Goal: Navigation & Orientation: Find specific page/section

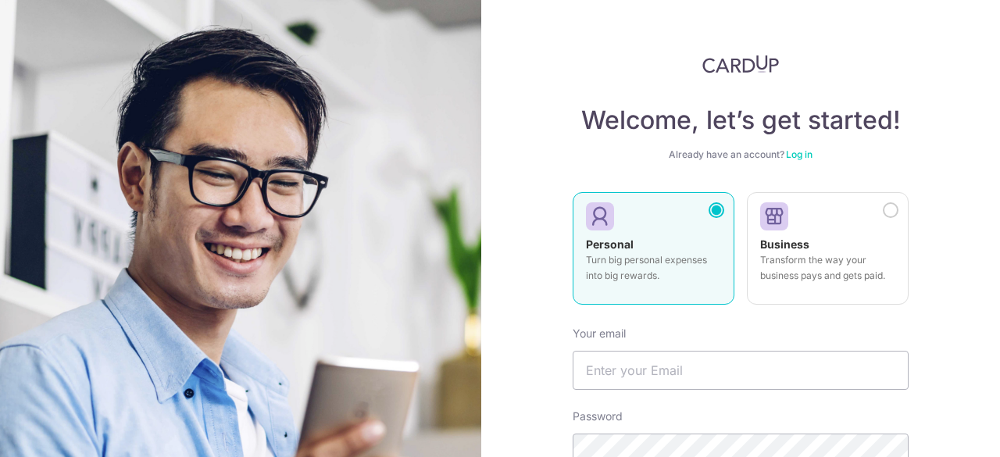
click at [796, 156] on link "Log in" at bounding box center [799, 155] width 27 height 12
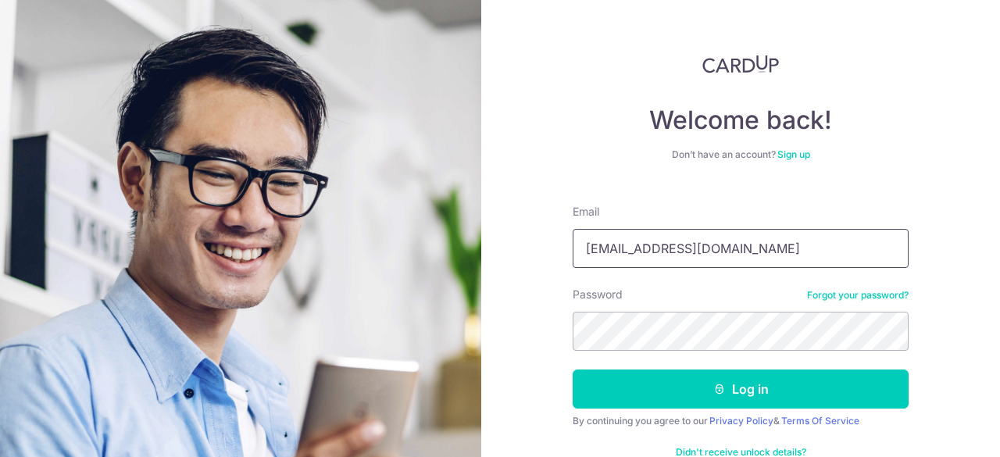
scroll to position [38, 0]
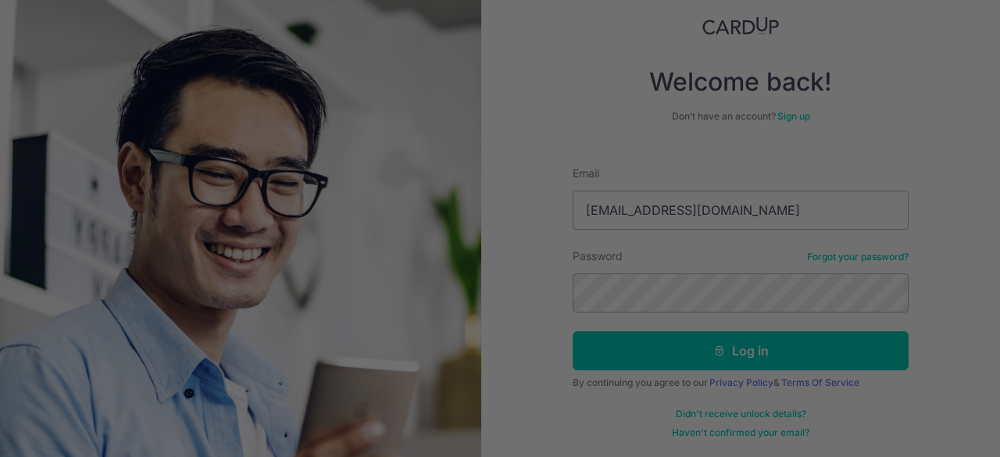
click at [718, 349] on div at bounding box center [505, 231] width 1011 height 462
click at [747, 363] on div at bounding box center [505, 231] width 1011 height 462
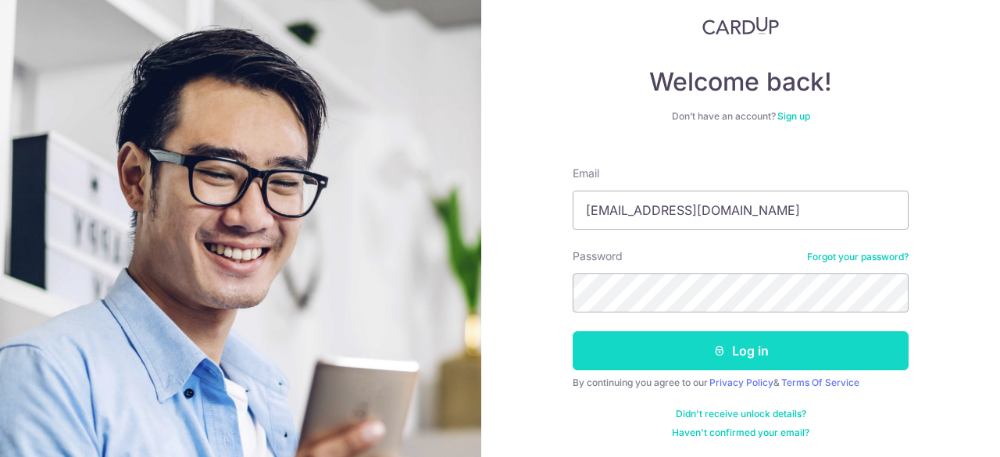
click at [732, 343] on button "Log in" at bounding box center [741, 350] width 336 height 39
